Goal: Information Seeking & Learning: Learn about a topic

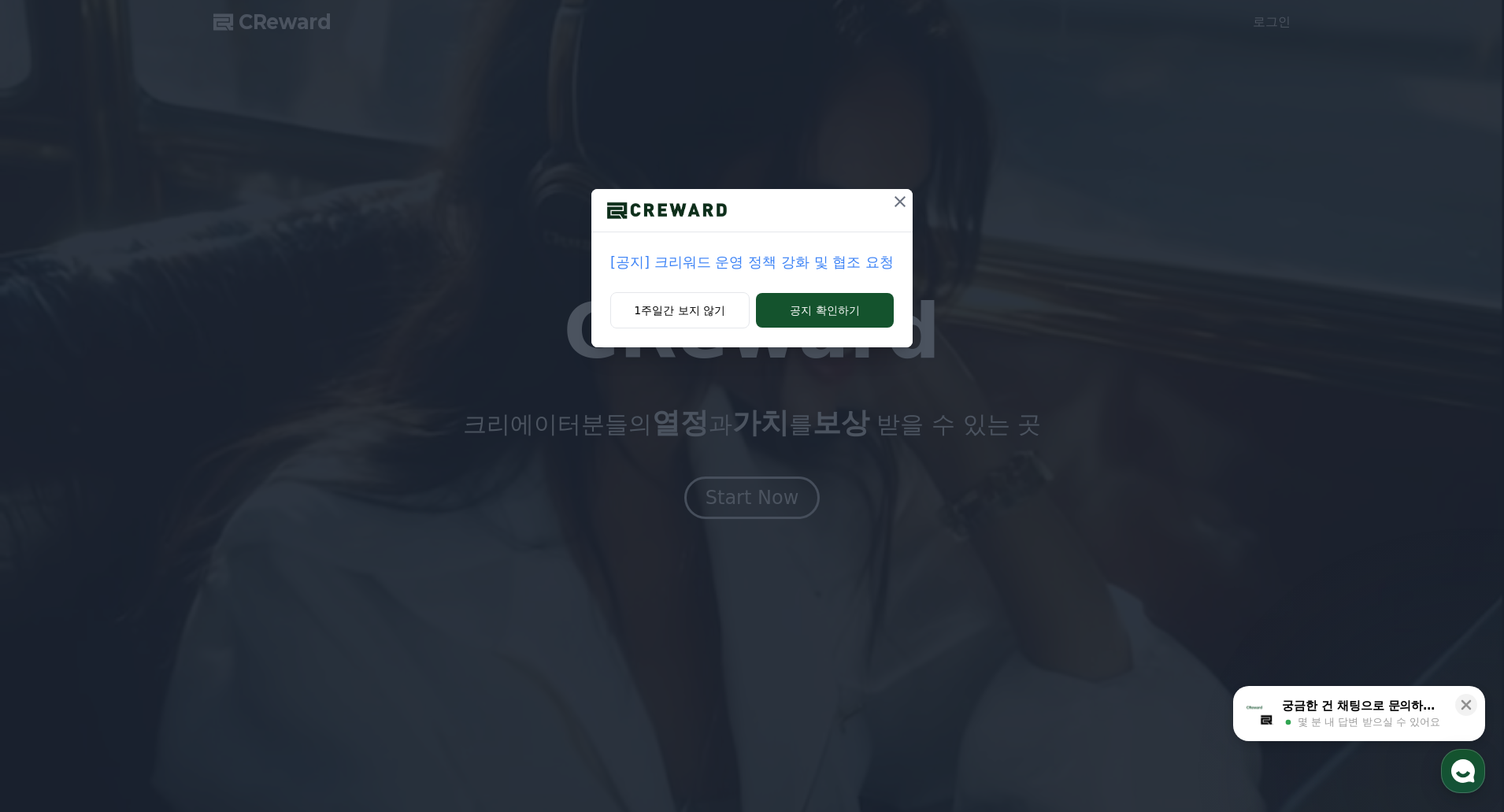
click at [735, 271] on p "[공지] 크리워드 운영 정책 강화 및 협조 요청" at bounding box center [752, 262] width 284 height 22
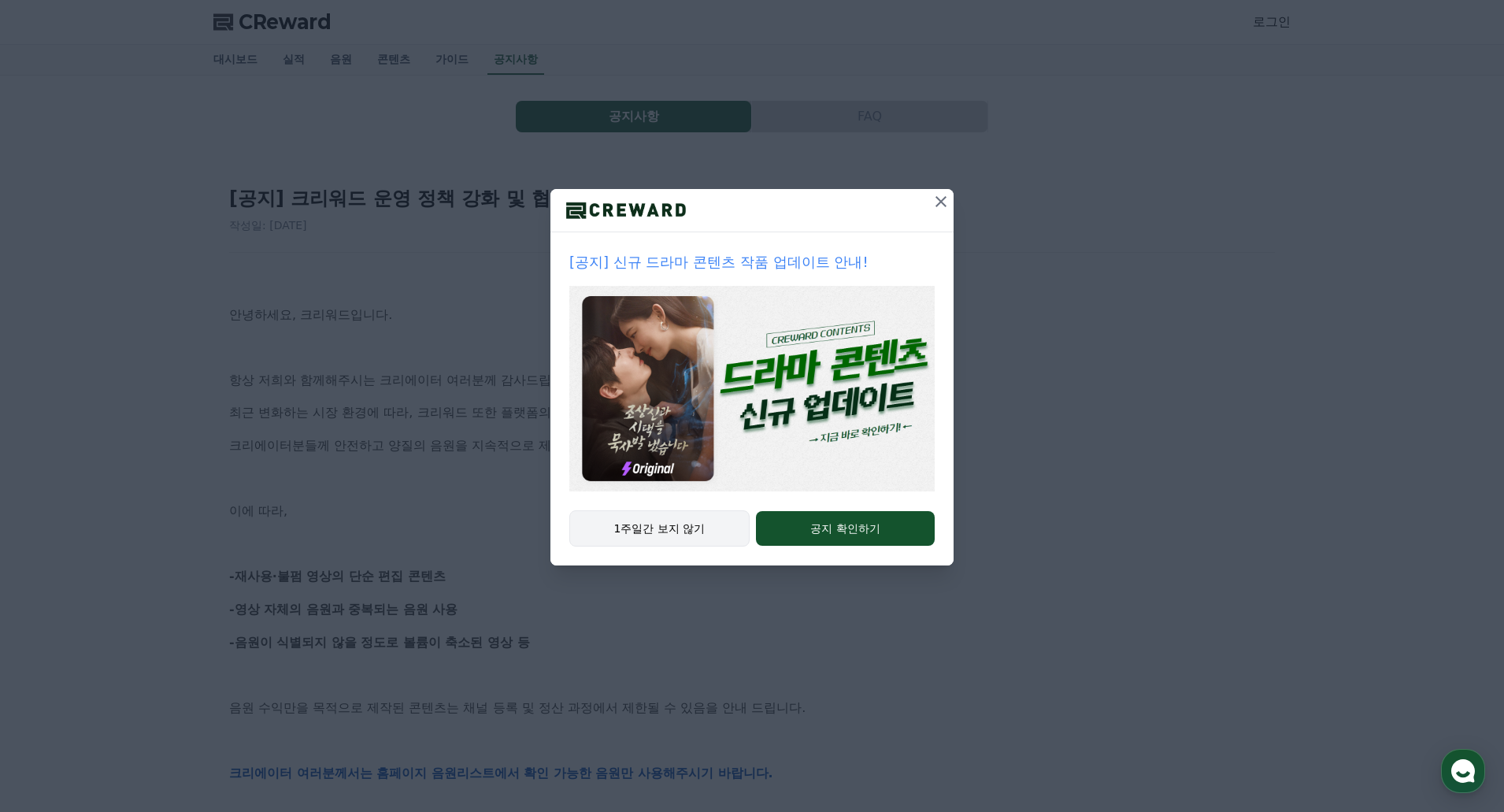
click at [666, 525] on button "1주일간 보지 않기" at bounding box center [659, 528] width 180 height 37
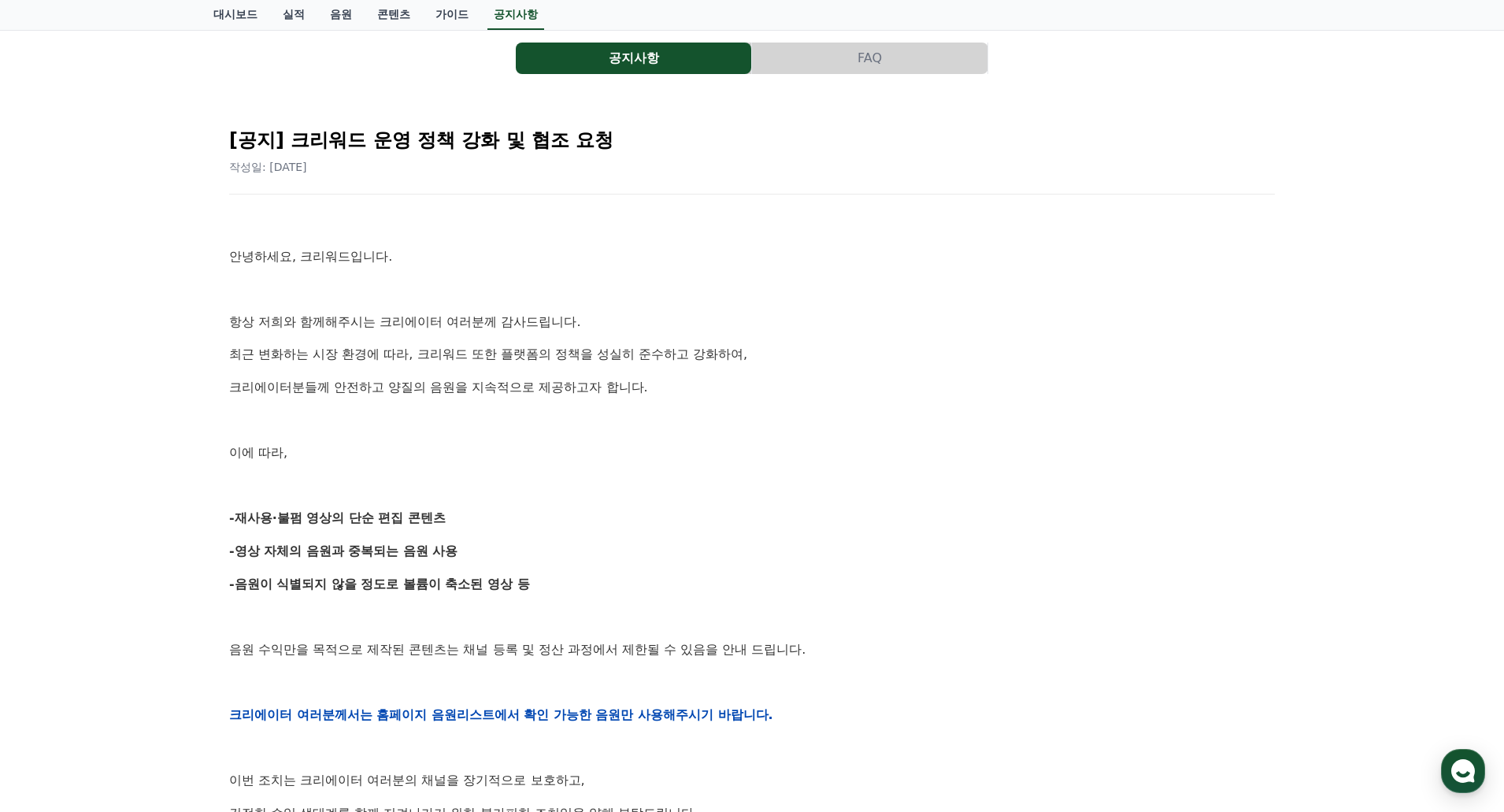
scroll to position [237, 0]
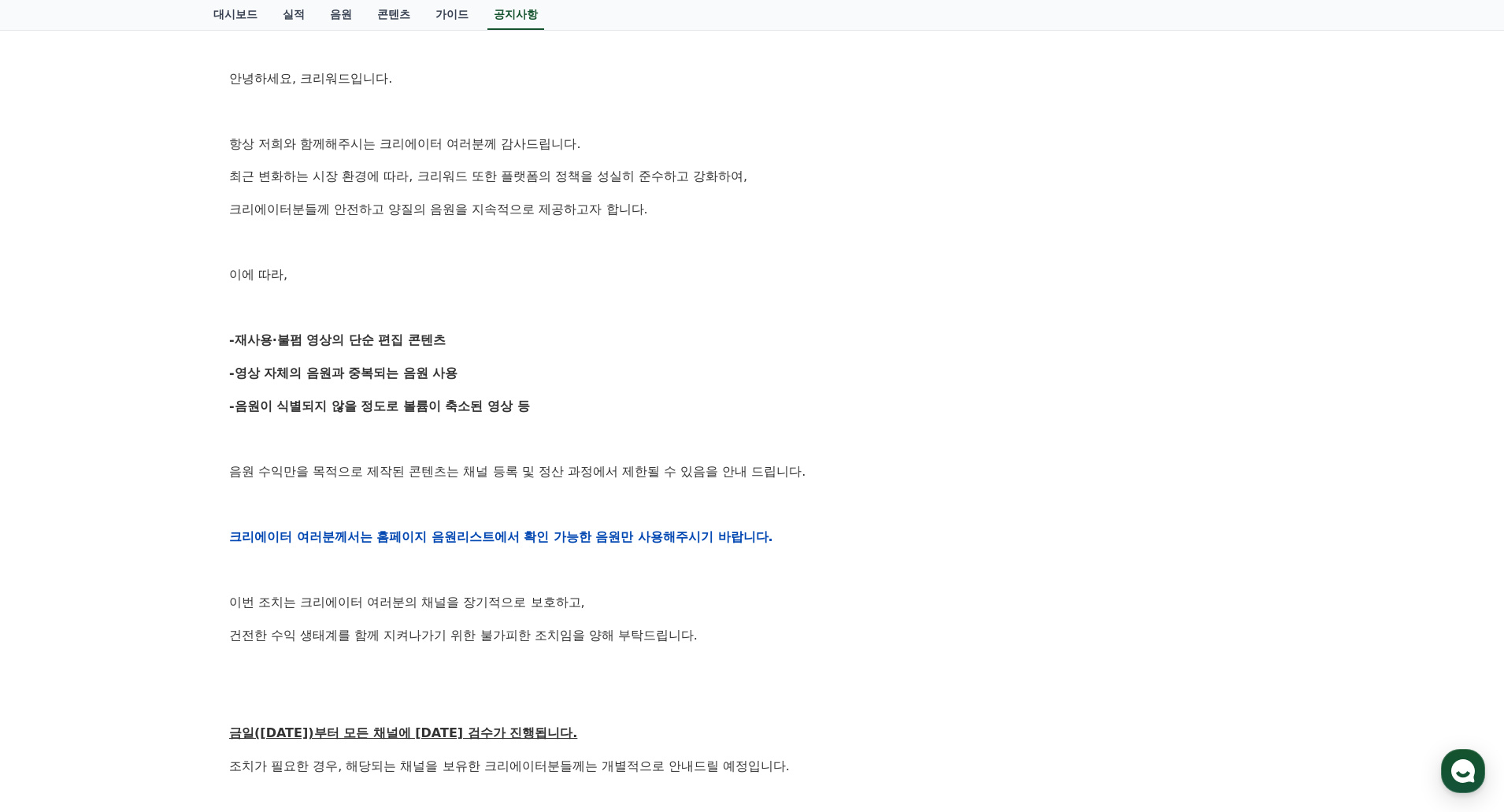
click at [721, 414] on p "-음원이 식별되지 않을 정도로 볼륨이 축소된 영상 등" at bounding box center [752, 406] width 1046 height 20
click at [745, 399] on p "-음원이 식별되지 않을 정도로 볼륨이 축소된 영상 등" at bounding box center [752, 406] width 1046 height 20
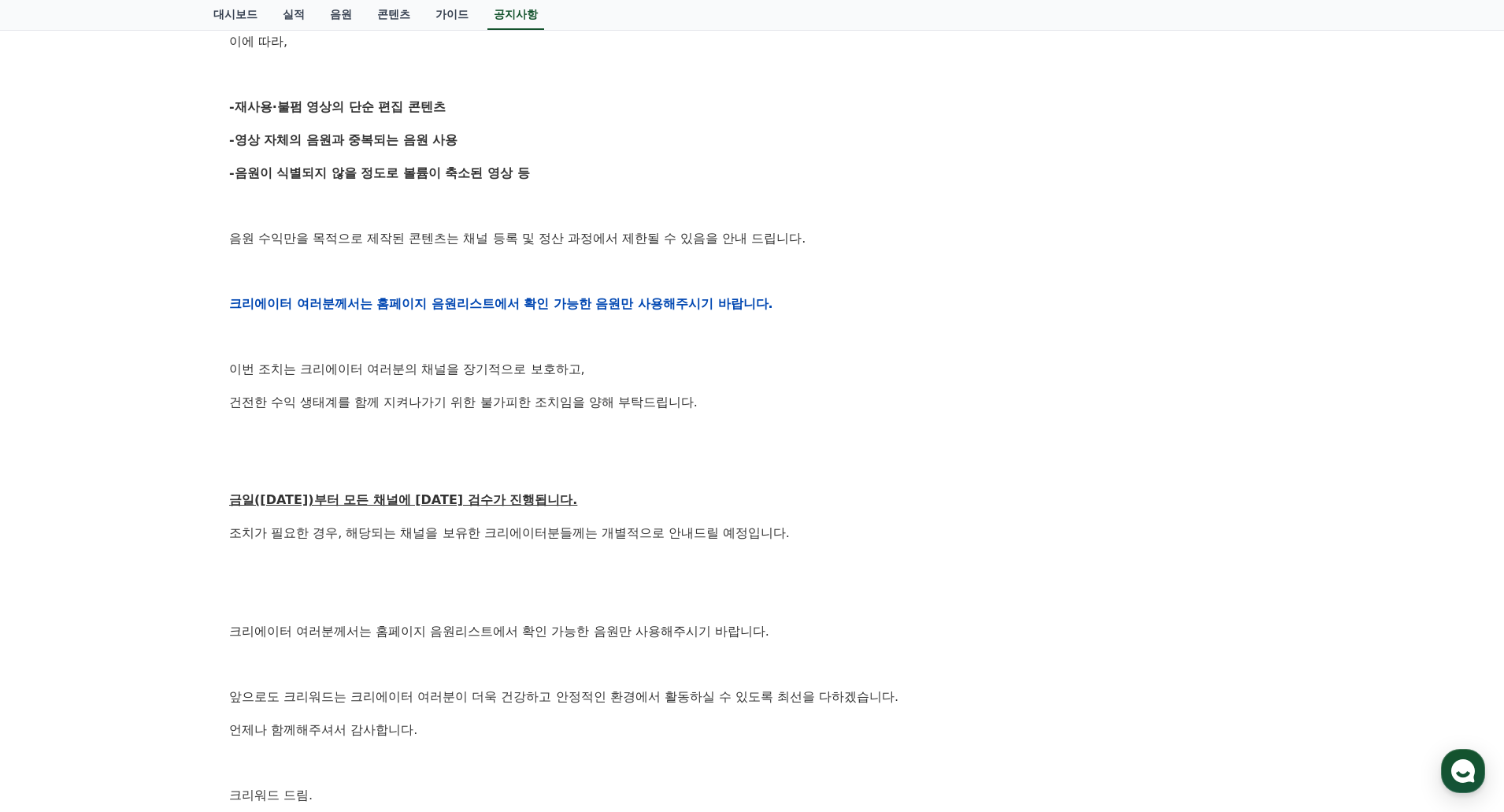
scroll to position [472, 0]
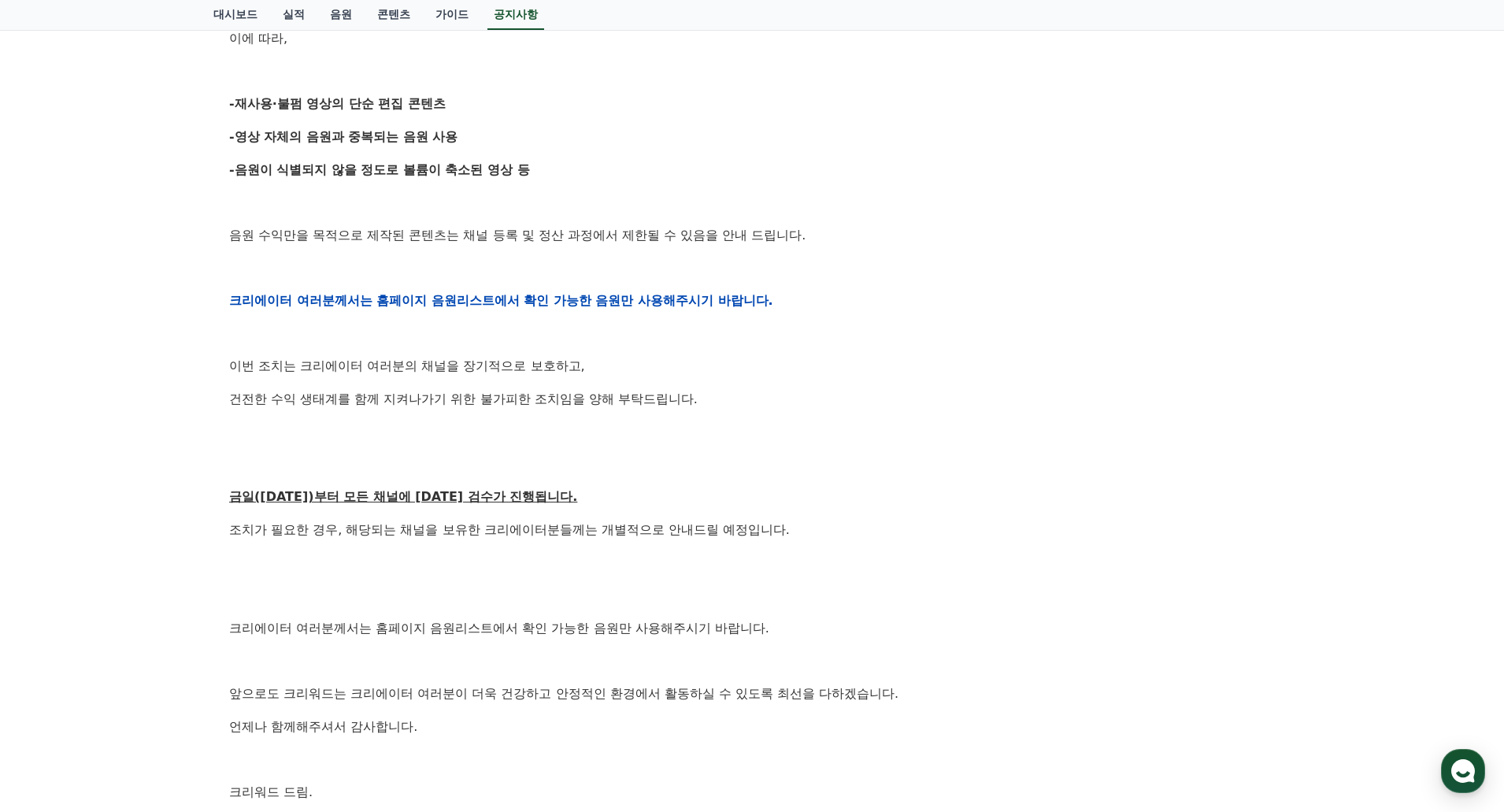
click at [745, 399] on p "건전한 수익 생태계를 함께 지켜나가기 위한 불가피한 조치임을 양해 부탁드립니다." at bounding box center [752, 398] width 1046 height 20
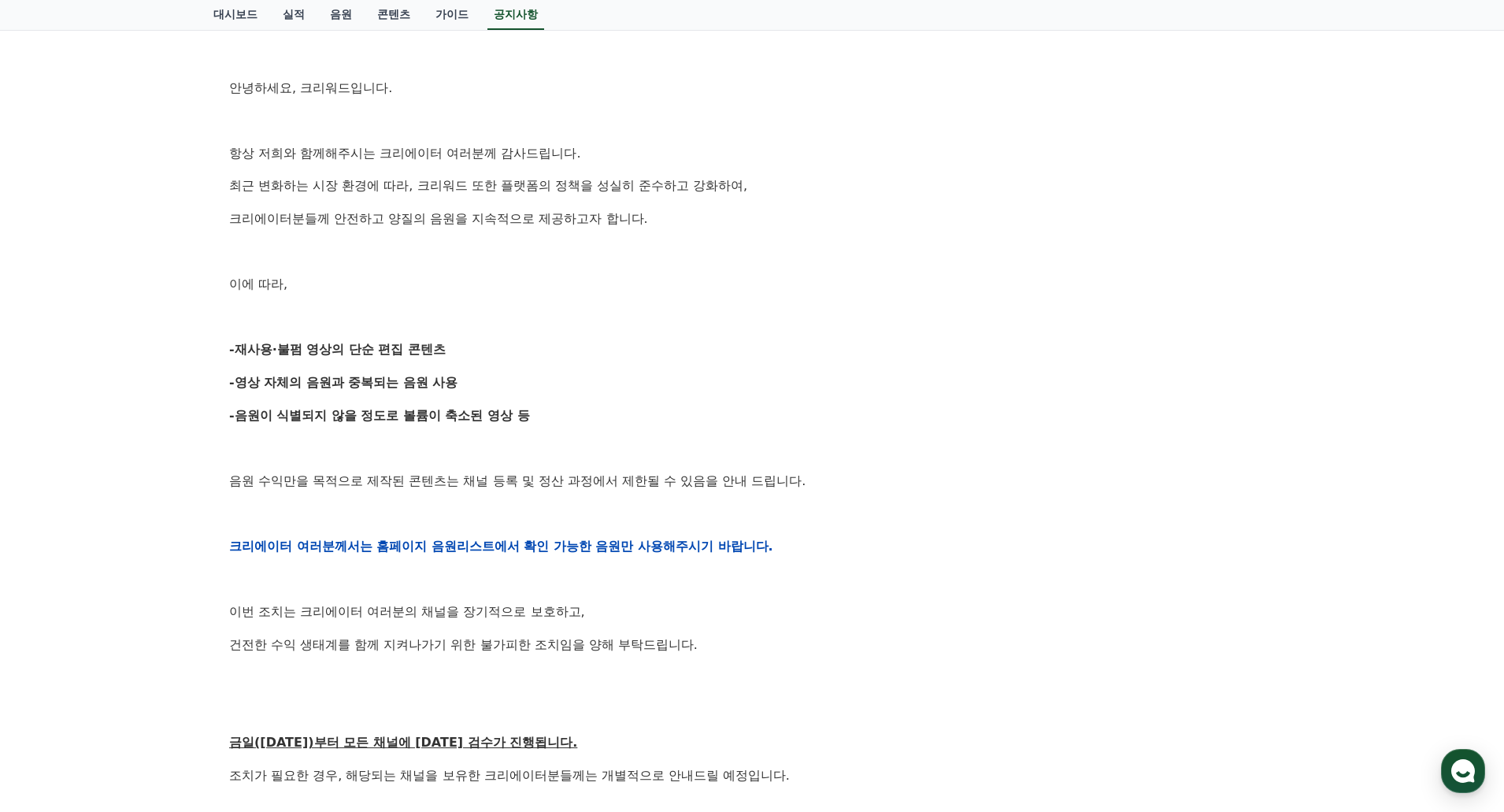
scroll to position [0, 0]
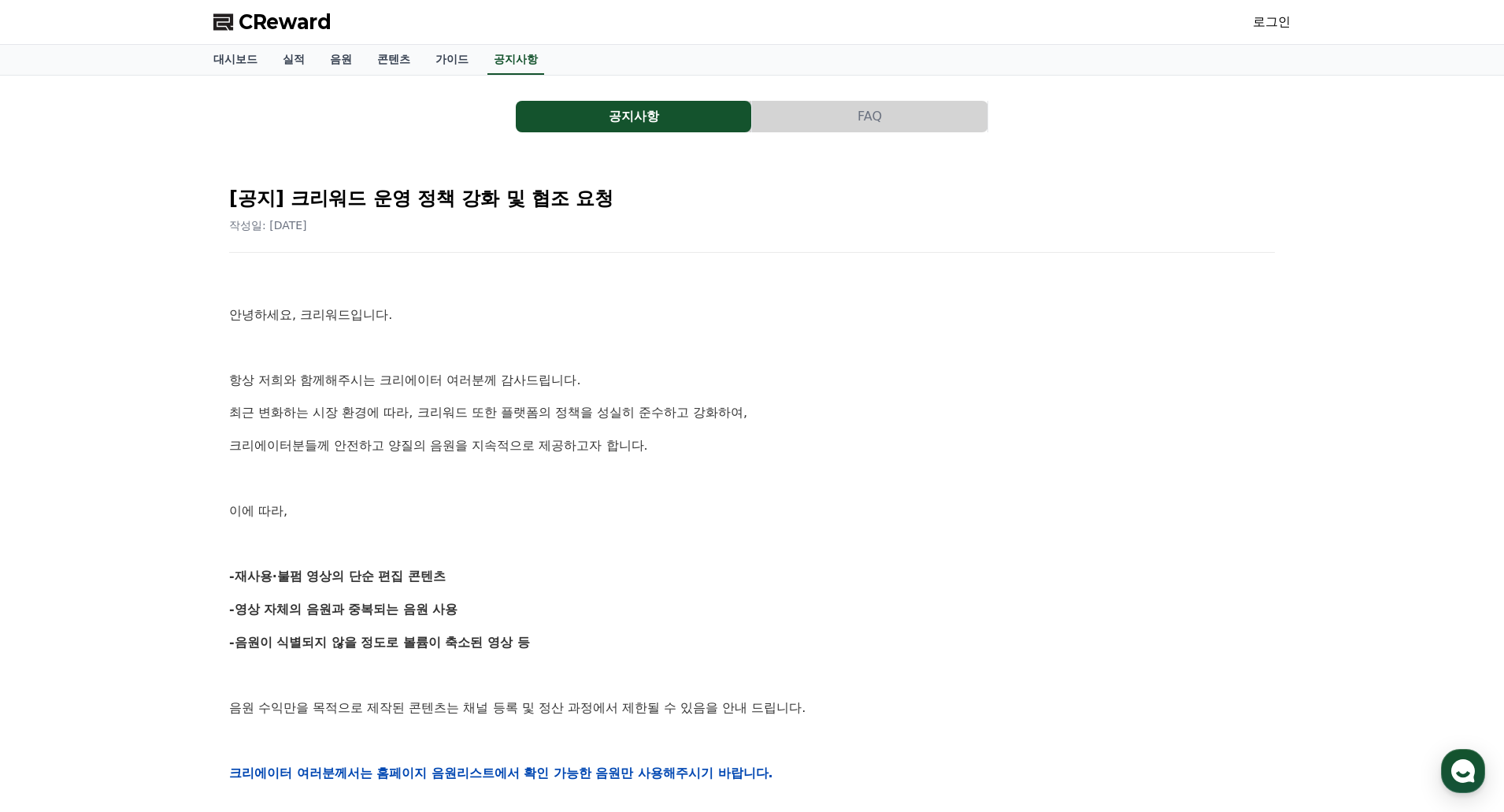
click at [268, 22] on span "CReward" at bounding box center [285, 22] width 93 height 25
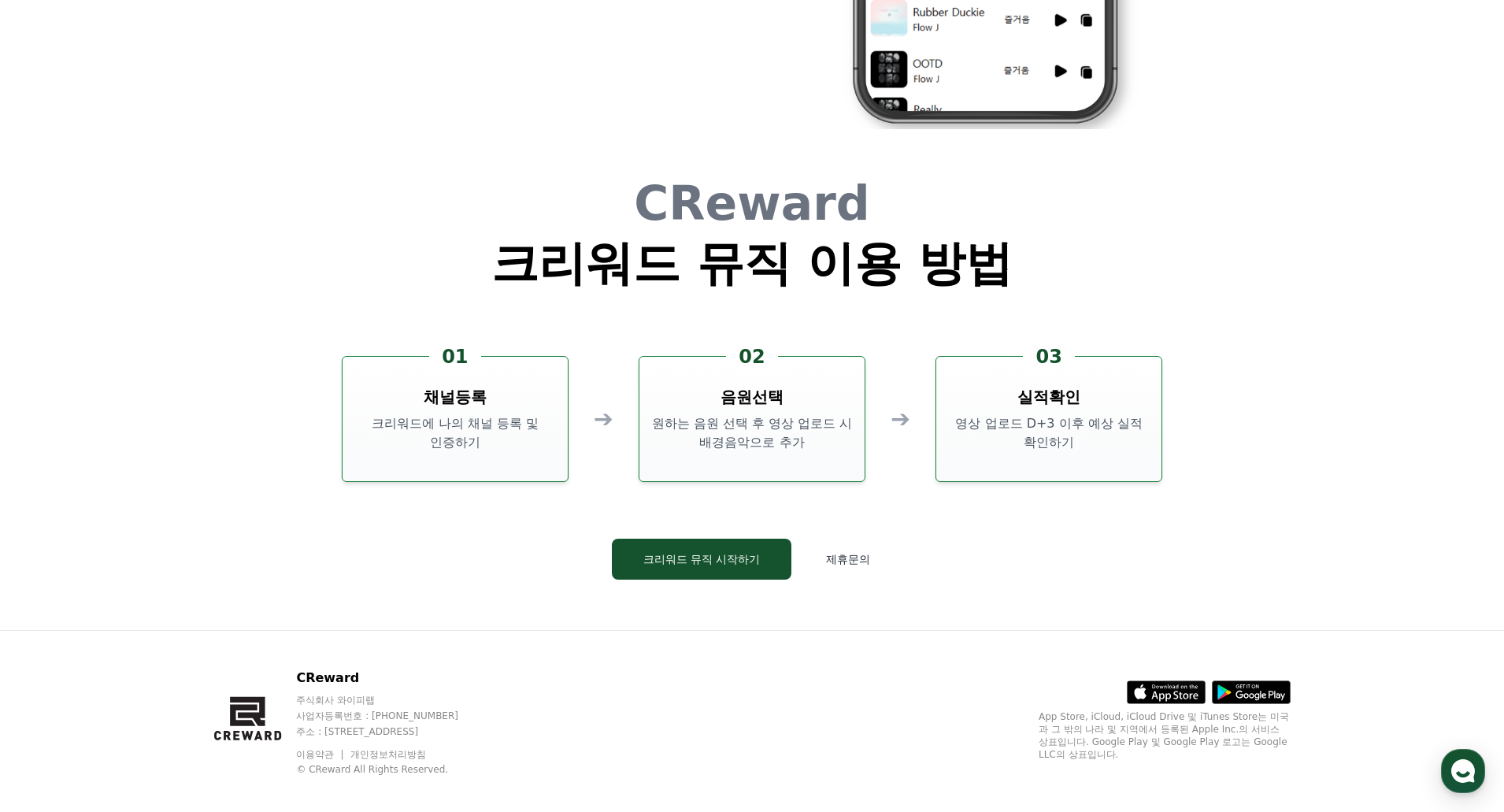
scroll to position [4266, 0]
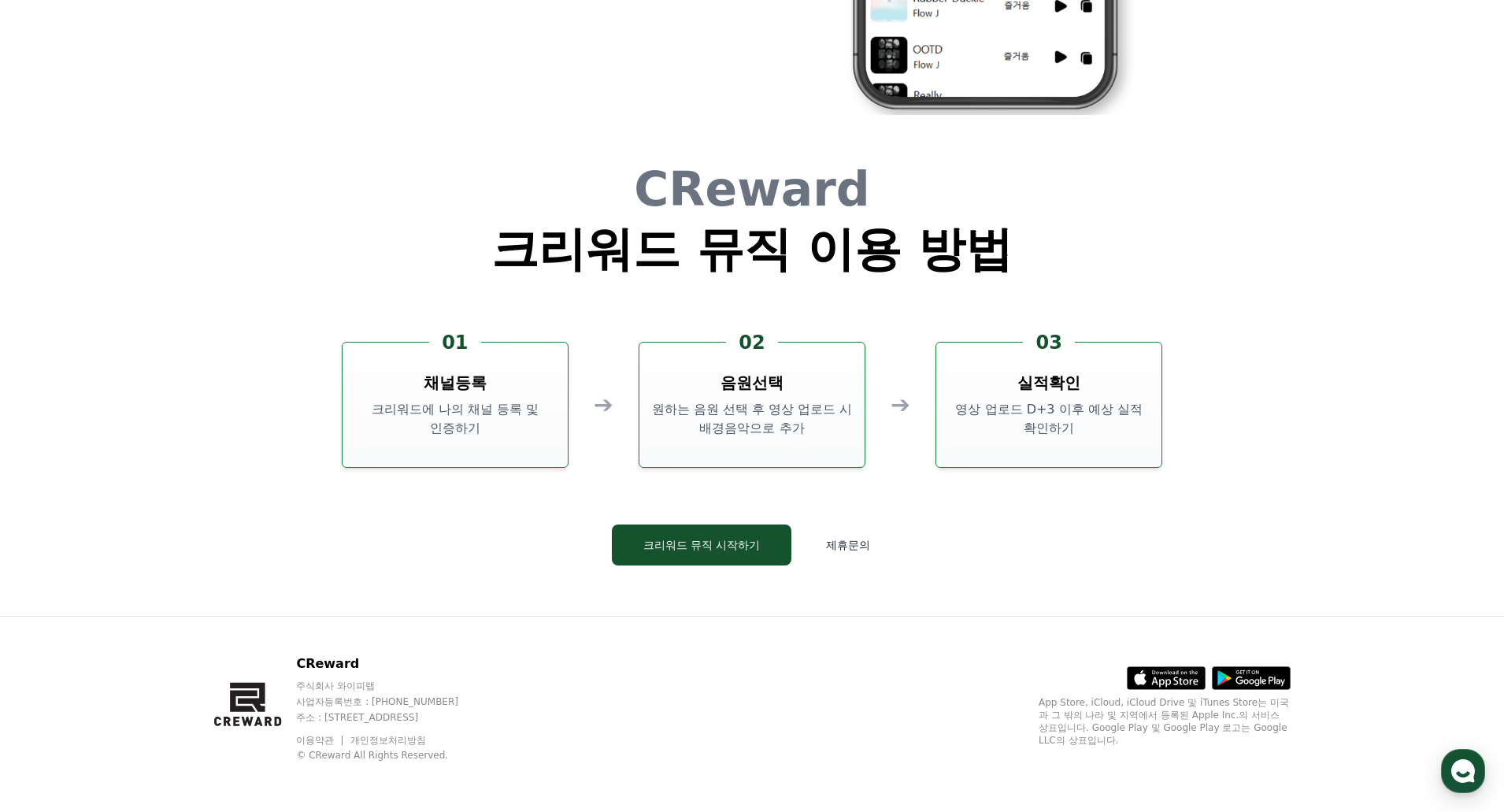
click at [834, 651] on div "CReward 주식회사 와이피랩 사업자등록번호 : 655-81-03655 주소 : 경기도 김포시 양촌읍 양곡로 495, 3층 305-비이16호…" at bounding box center [752, 714] width 1103 height 195
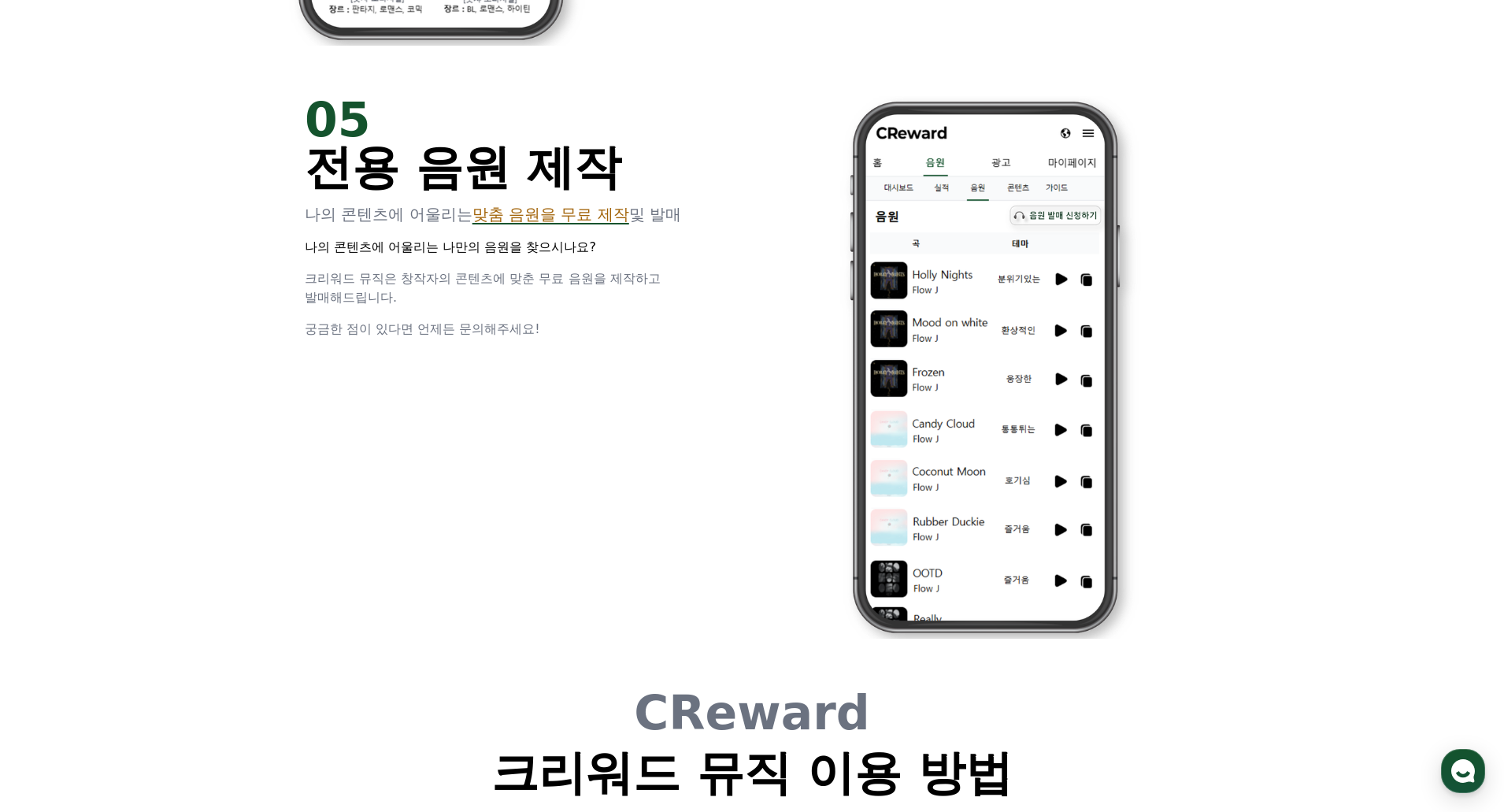
scroll to position [3715, 0]
